Goal: Information Seeking & Learning: Learn about a topic

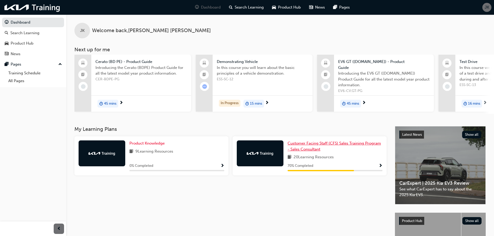
click at [305, 143] on span "Customer Facing Staff (CFS) Sales Training Program - Sales Consultant" at bounding box center [333, 146] width 93 height 11
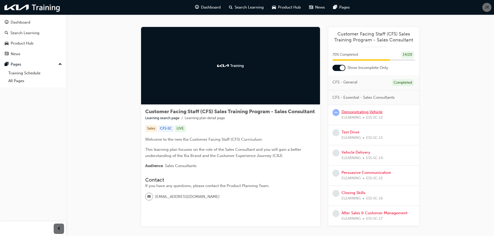
click at [346, 111] on link "Demonstrating Vehicle" at bounding box center [361, 112] width 41 height 5
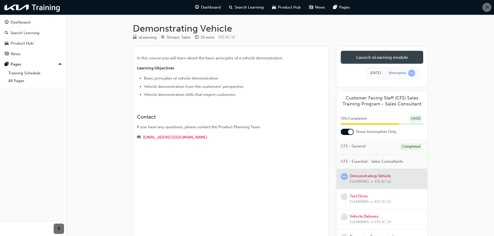
click at [382, 57] on link "Launch eLearning module" at bounding box center [382, 57] width 82 height 13
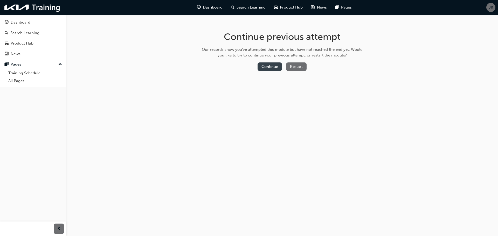
click at [276, 66] on button "Continue" at bounding box center [269, 66] width 24 height 9
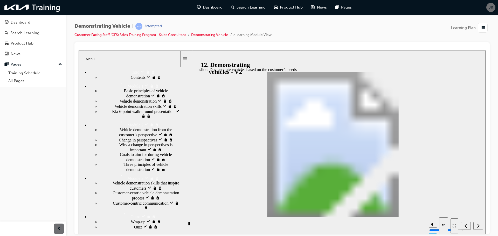
scroll to position [78, 0]
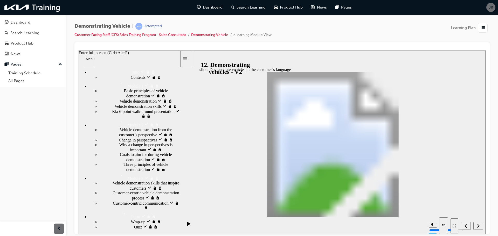
click at [129, 55] on div "Enter full-screen (Ctrl+Alt+F)" at bounding box center [104, 52] width 50 height 5
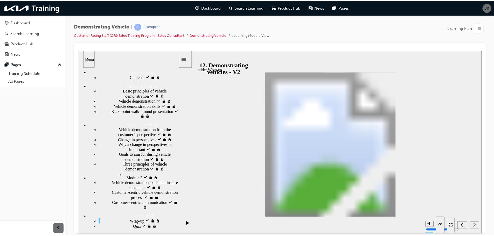
scroll to position [36, 0]
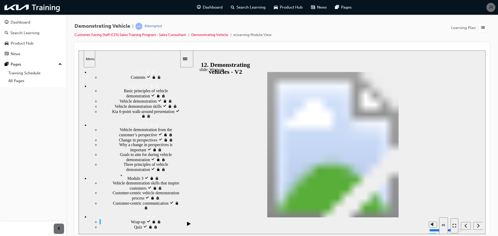
drag, startPoint x: 432, startPoint y: 138, endPoint x: 368, endPoint y: 161, distance: 67.6
drag, startPoint x: 430, startPoint y: 162, endPoint x: 361, endPoint y: 185, distance: 72.2
drag, startPoint x: 427, startPoint y: 124, endPoint x: 302, endPoint y: 184, distance: 138.7
drag, startPoint x: 420, startPoint y: 190, endPoint x: 244, endPoint y: 160, distance: 178.4
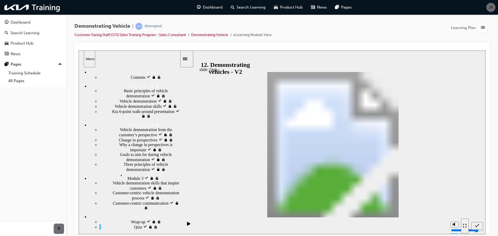
drag, startPoint x: 425, startPoint y: 174, endPoint x: 295, endPoint y: 134, distance: 135.4
drag, startPoint x: 400, startPoint y: 149, endPoint x: 303, endPoint y: 162, distance: 97.8
radio input "true"
drag, startPoint x: 377, startPoint y: 147, endPoint x: 264, endPoint y: 142, distance: 112.4
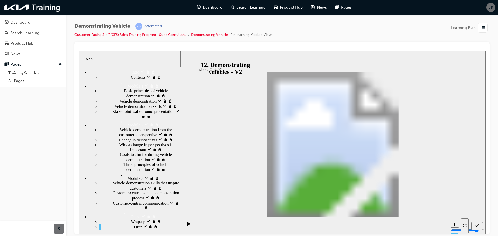
drag, startPoint x: 426, startPoint y: 166, endPoint x: 307, endPoint y: 165, distance: 119.2
drag, startPoint x: 423, startPoint y: 187, endPoint x: 299, endPoint y: 194, distance: 125.1
drag, startPoint x: 278, startPoint y: 189, endPoint x: 278, endPoint y: 158, distance: 30.6
drag, startPoint x: 374, startPoint y: 164, endPoint x: 245, endPoint y: 187, distance: 131.2
drag, startPoint x: 281, startPoint y: 189, endPoint x: 266, endPoint y: 133, distance: 58.0
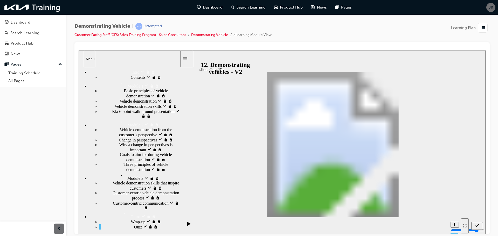
drag, startPoint x: 406, startPoint y: 144, endPoint x: 404, endPoint y: 146, distance: 3.5
drag, startPoint x: 315, startPoint y: 162, endPoint x: 281, endPoint y: 189, distance: 44.3
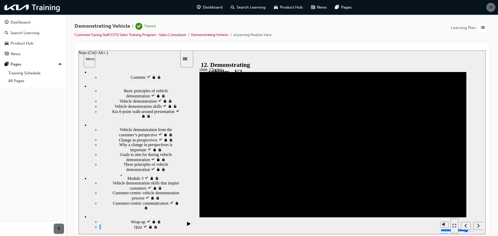
click at [479, 224] on icon "Next (Ctrl+Alt+Period)" at bounding box center [478, 225] width 3 height 5
click at [22, 24] on div "Dashboard" at bounding box center [21, 22] width 20 height 6
